Goal: Task Accomplishment & Management: Use online tool/utility

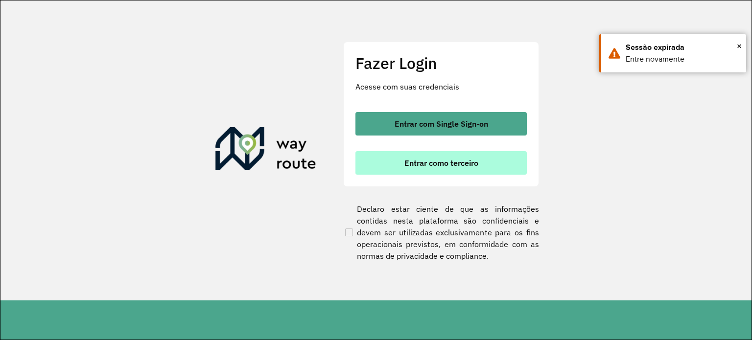
click at [397, 172] on button "Entrar como terceiro" at bounding box center [440, 162] width 171 height 23
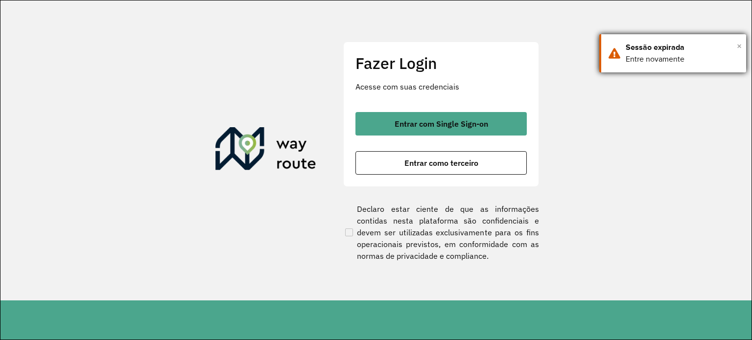
click at [736, 46] on span "×" at bounding box center [738, 46] width 5 height 15
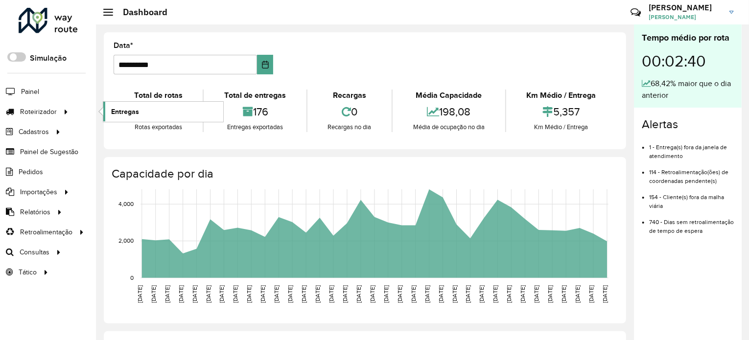
click at [112, 113] on span "Entregas" at bounding box center [125, 112] width 28 height 10
click at [115, 112] on span "Entregas" at bounding box center [125, 112] width 28 height 10
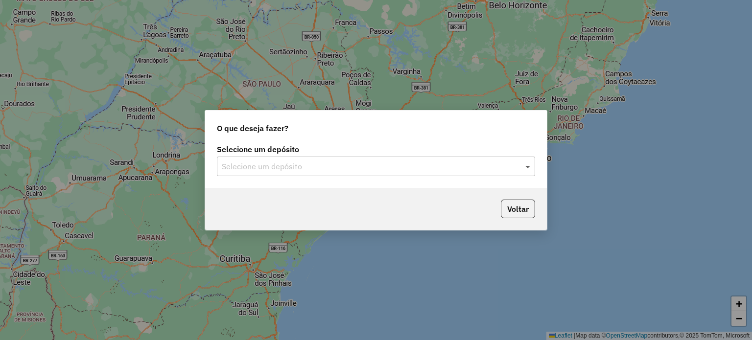
click at [528, 163] on span at bounding box center [529, 166] width 12 height 12
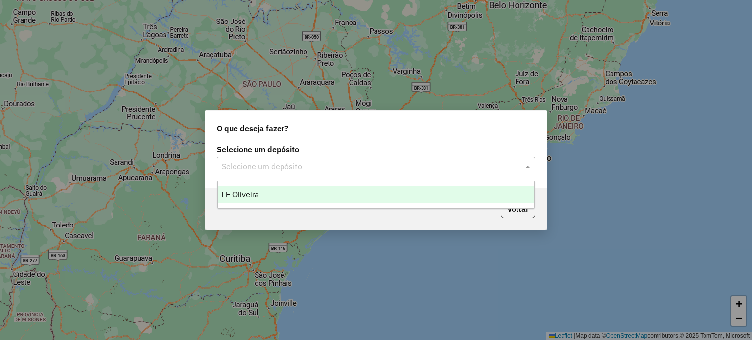
click at [519, 191] on div "LF Oliveira" at bounding box center [376, 194] width 317 height 17
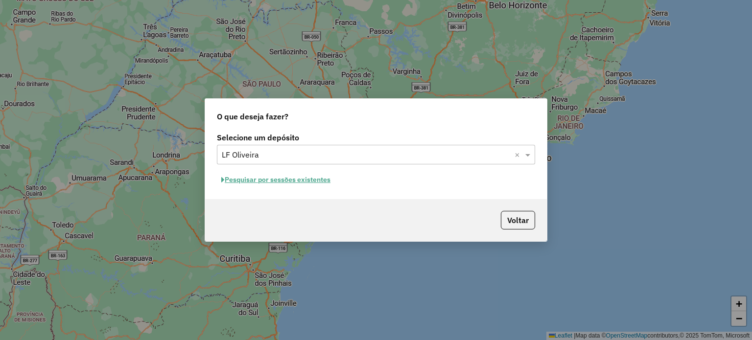
click at [252, 178] on button "Pesquisar por sessões existentes" at bounding box center [276, 179] width 118 height 15
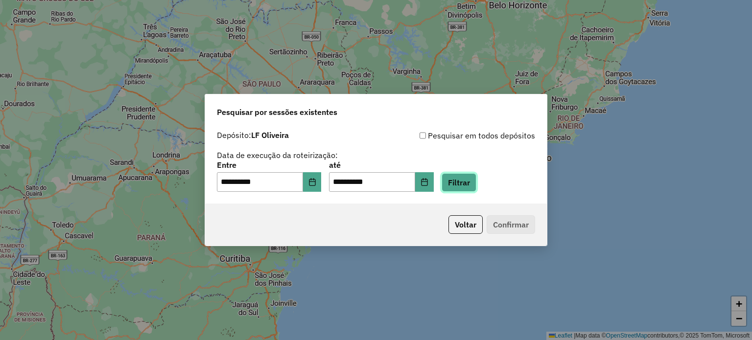
click at [456, 185] on button "Filtrar" at bounding box center [458, 182] width 35 height 19
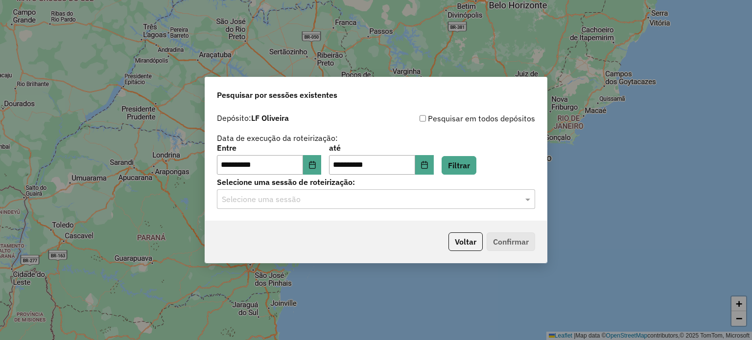
click at [520, 194] on div at bounding box center [376, 199] width 318 height 13
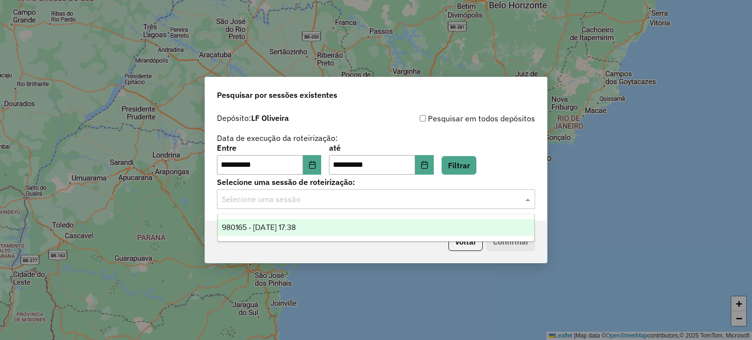
click at [462, 229] on div "980165 - 18/08/2025 17:38" at bounding box center [376, 227] width 317 height 17
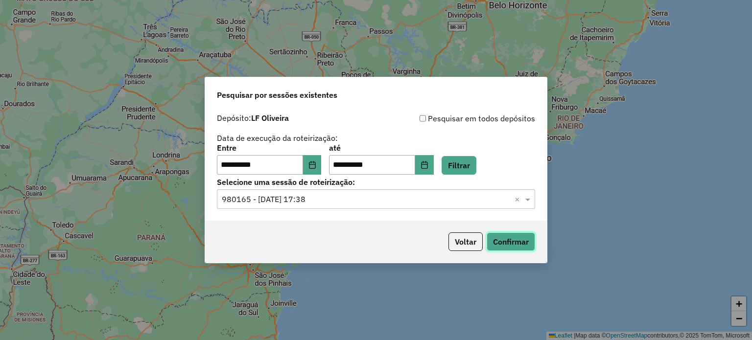
click at [506, 238] on button "Confirmar" at bounding box center [510, 241] width 48 height 19
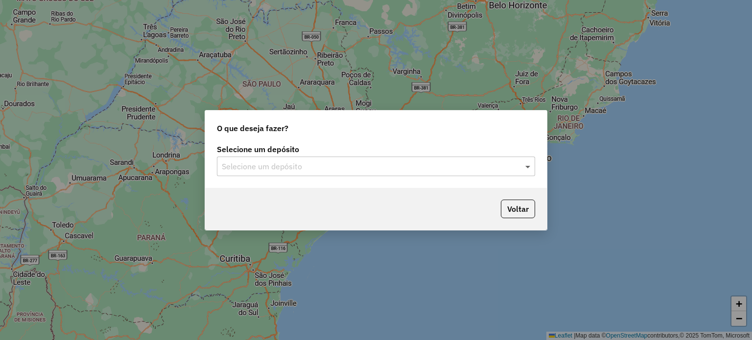
drag, startPoint x: 536, startPoint y: 163, endPoint x: 526, endPoint y: 168, distance: 10.7
click at [529, 166] on div "Selecione um depósito Selecione um depósito" at bounding box center [376, 165] width 342 height 46
click at [528, 168] on span at bounding box center [529, 166] width 12 height 12
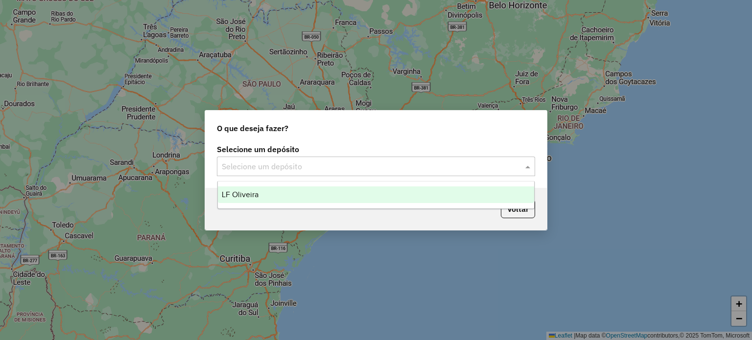
click at [487, 183] on ng-dropdown-panel "LF Oliveira" at bounding box center [376, 195] width 318 height 28
click at [481, 191] on div "LF Oliveira" at bounding box center [376, 194] width 317 height 17
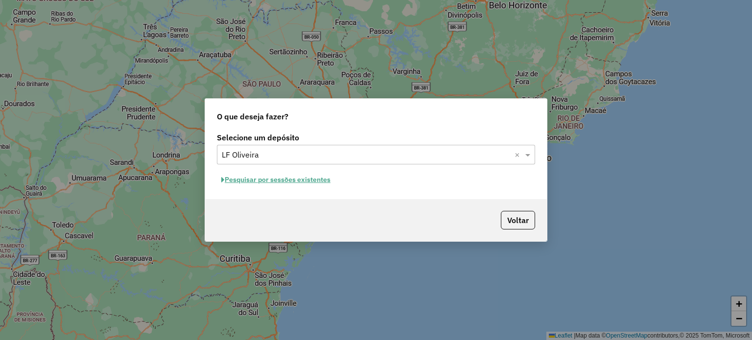
click at [295, 180] on button "Pesquisar por sessões existentes" at bounding box center [276, 179] width 118 height 15
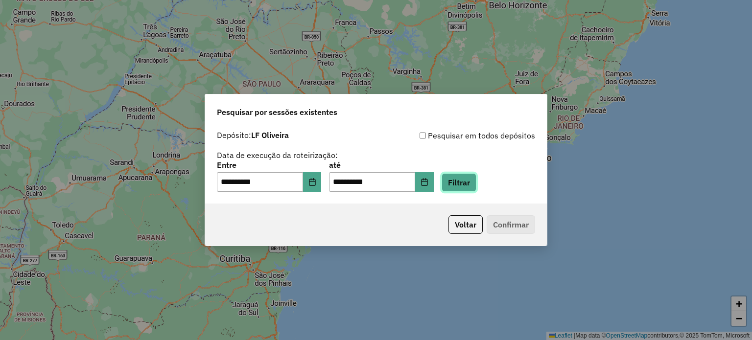
click at [475, 184] on button "Filtrar" at bounding box center [458, 182] width 35 height 19
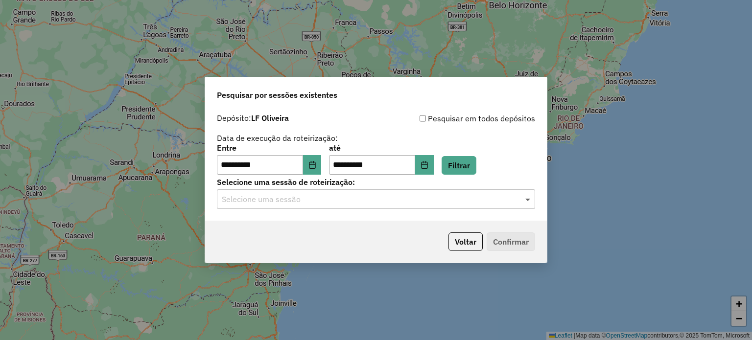
click at [527, 201] on span at bounding box center [529, 199] width 12 height 12
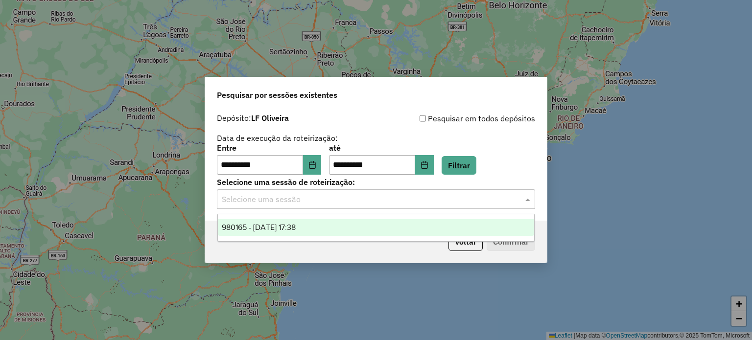
drag, startPoint x: 448, startPoint y: 222, endPoint x: 469, endPoint y: 230, distance: 23.1
click at [448, 223] on div "980165 - 18/08/2025 17:38" at bounding box center [376, 227] width 317 height 17
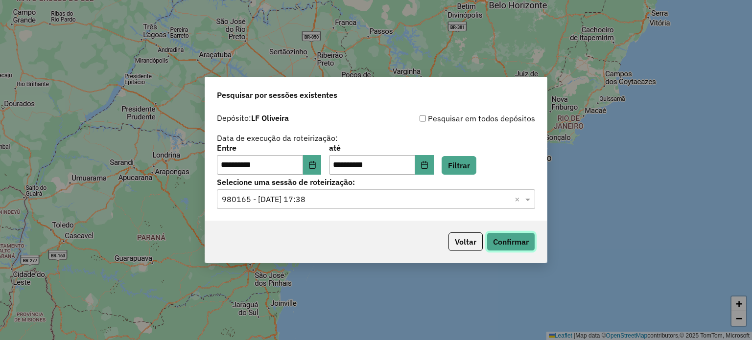
click at [503, 236] on button "Confirmar" at bounding box center [510, 241] width 48 height 19
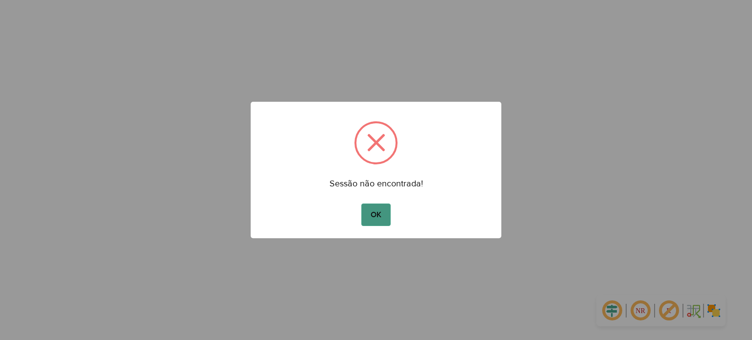
click at [377, 222] on button "OK" at bounding box center [375, 215] width 29 height 23
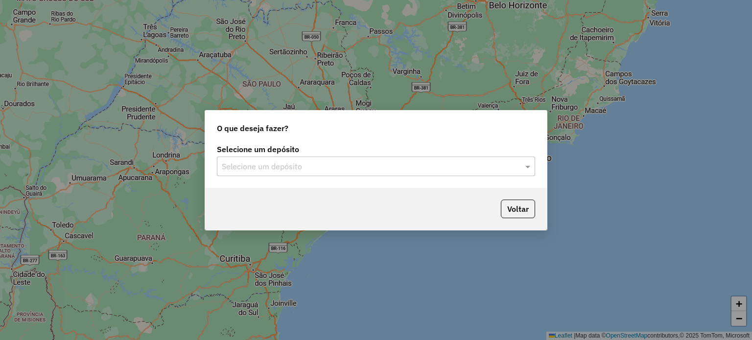
click at [519, 165] on div at bounding box center [376, 166] width 318 height 13
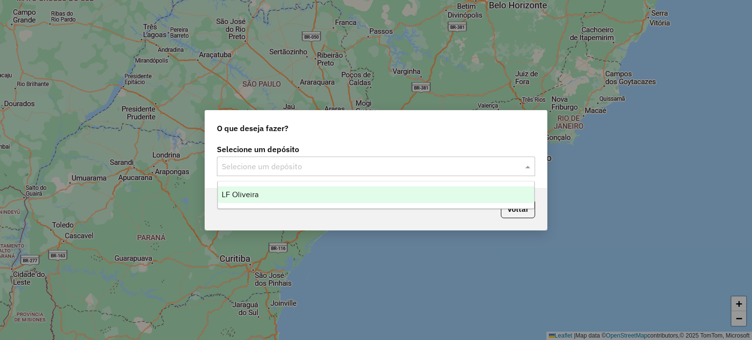
click at [472, 197] on div "LF Oliveira" at bounding box center [376, 194] width 317 height 17
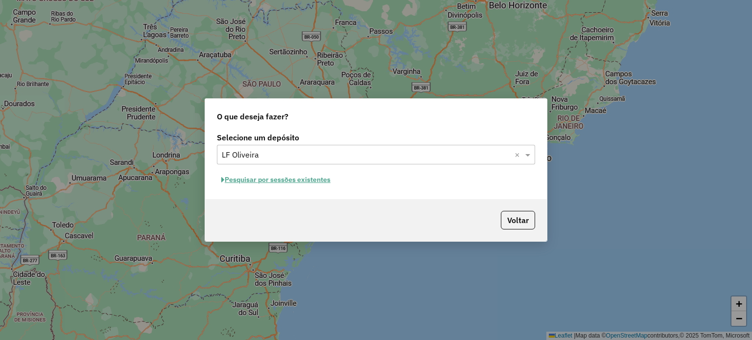
click at [317, 180] on button "Pesquisar por sessões existentes" at bounding box center [276, 179] width 118 height 15
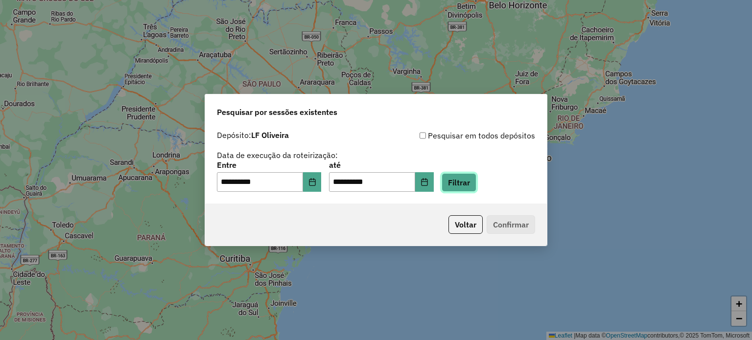
click at [475, 187] on button "Filtrar" at bounding box center [458, 182] width 35 height 19
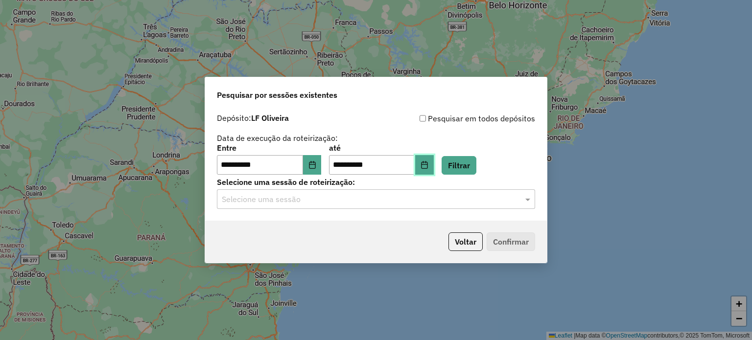
click at [428, 164] on icon "Choose Date" at bounding box center [424, 165] width 8 height 8
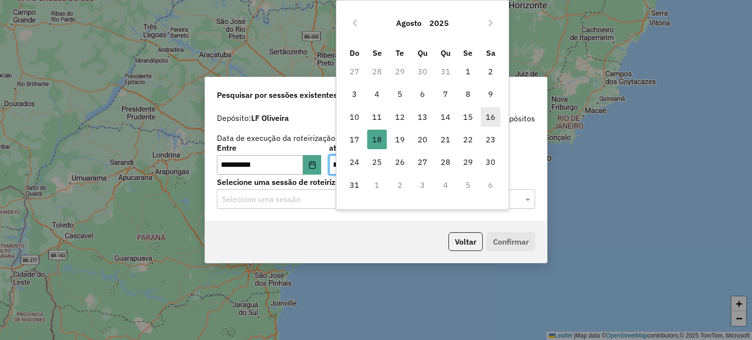
click at [487, 116] on span "16" at bounding box center [490, 117] width 20 height 20
type input "**********"
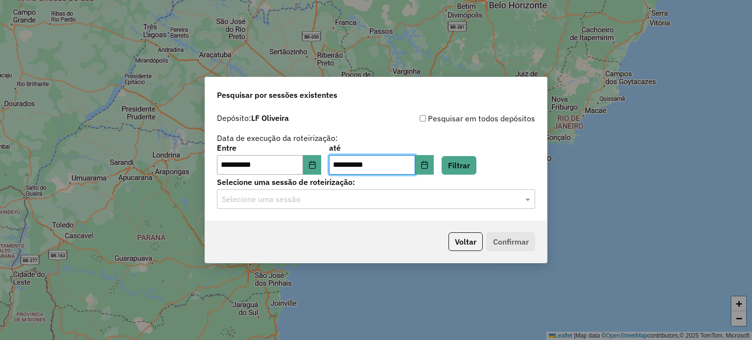
click at [502, 206] on div "Selecione uma sessão" at bounding box center [376, 199] width 318 height 20
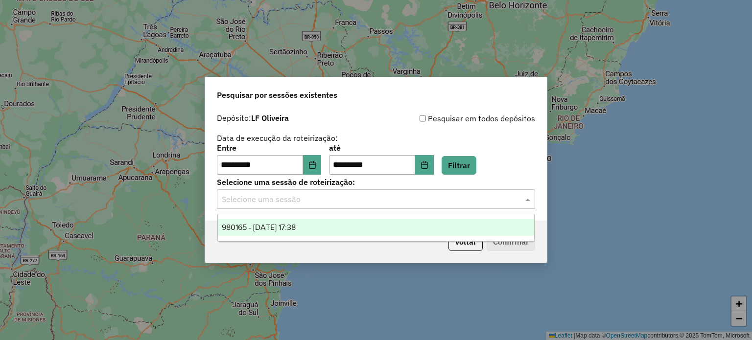
click at [462, 226] on div "980165 - 18/08/2025 17:38" at bounding box center [376, 227] width 317 height 17
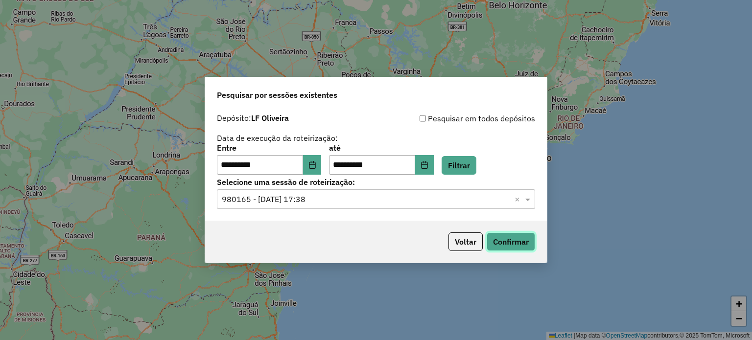
click at [504, 247] on button "Confirmar" at bounding box center [510, 241] width 48 height 19
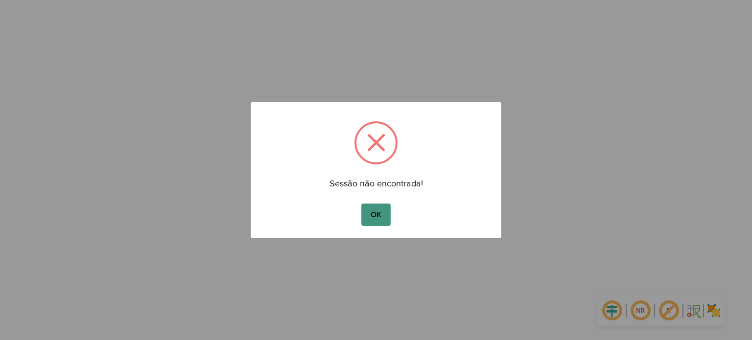
drag, startPoint x: 387, startPoint y: 215, endPoint x: 380, endPoint y: 207, distance: 10.4
click at [388, 214] on button "OK" at bounding box center [375, 215] width 29 height 23
